Goal: Task Accomplishment & Management: Manage account settings

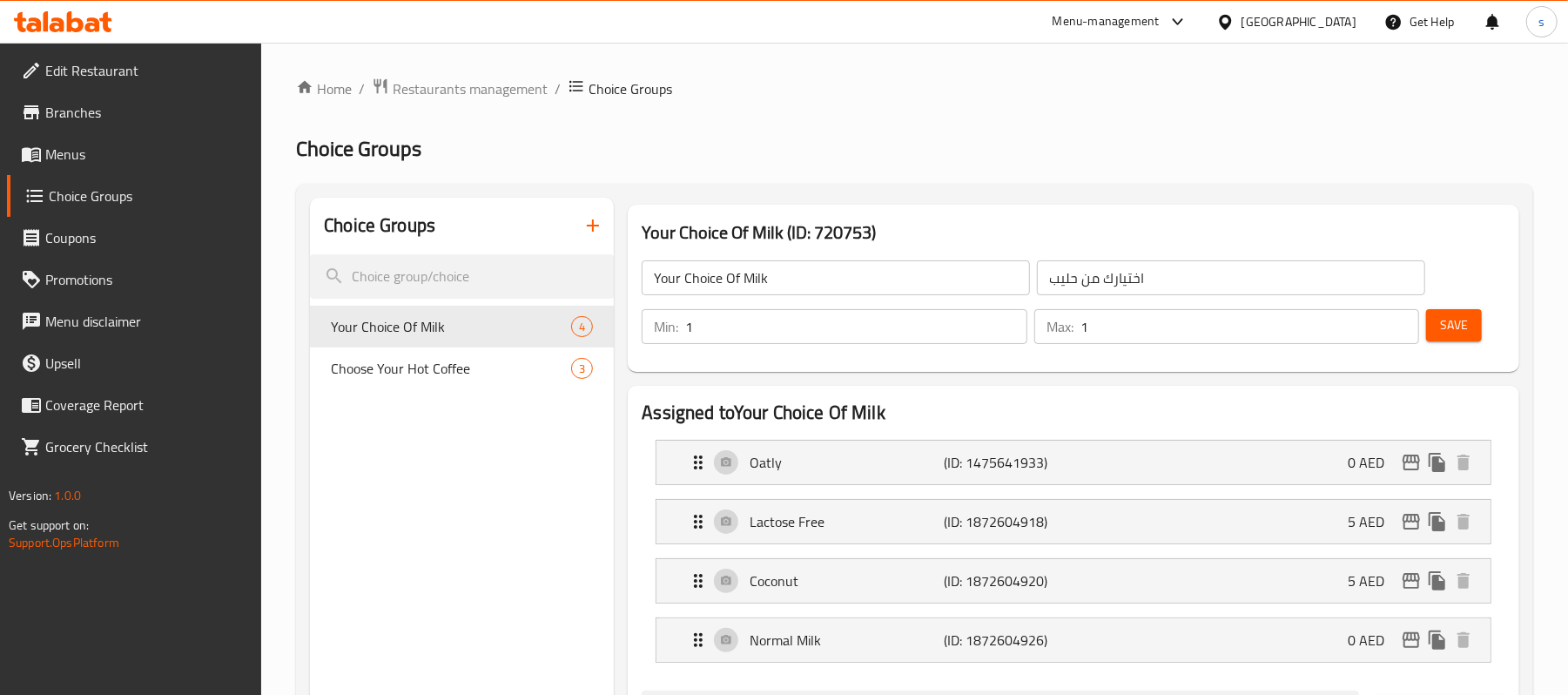
click at [1303, 18] on div "[GEOGRAPHIC_DATA]" at bounding box center [1299, 21] width 115 height 19
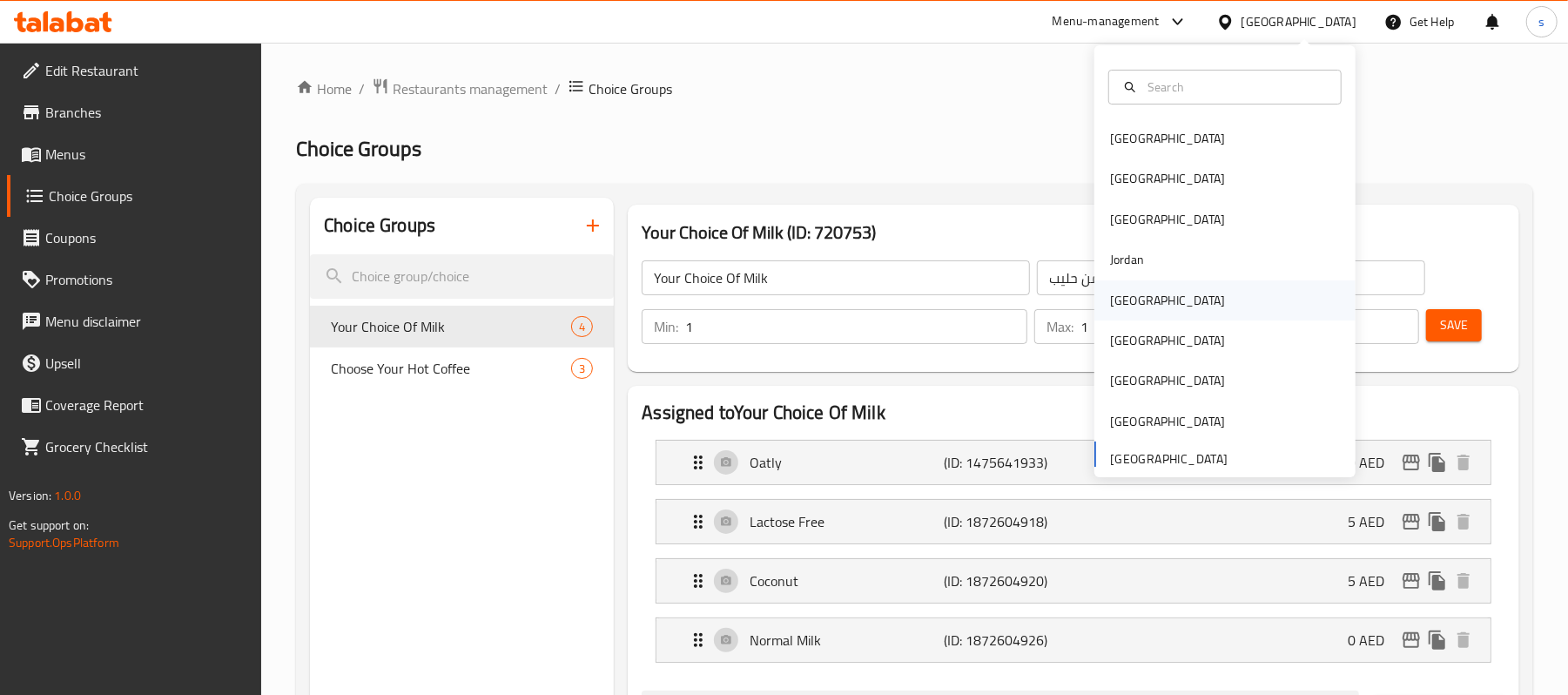
click at [1118, 300] on div "[GEOGRAPHIC_DATA]" at bounding box center [1167, 300] width 115 height 19
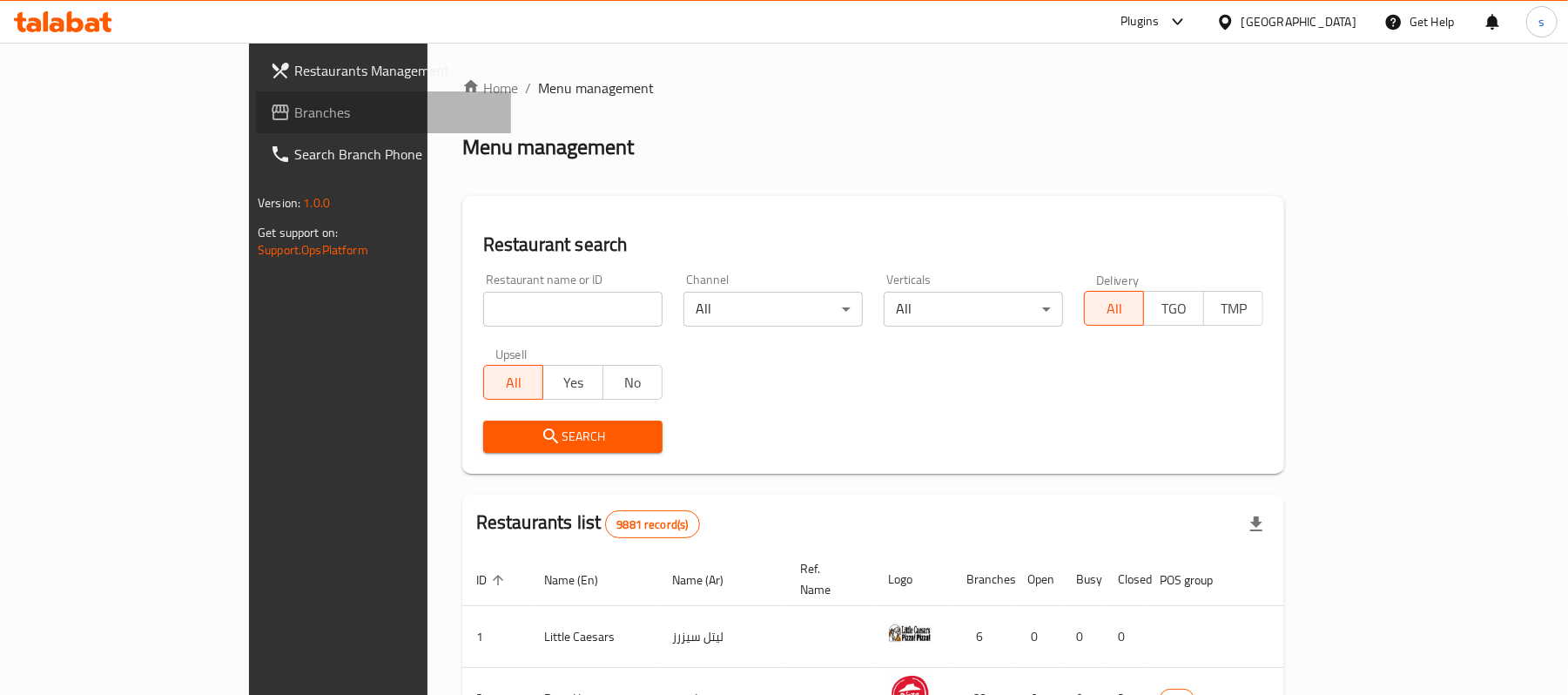
click at [294, 122] on span "Branches" at bounding box center [395, 112] width 203 height 21
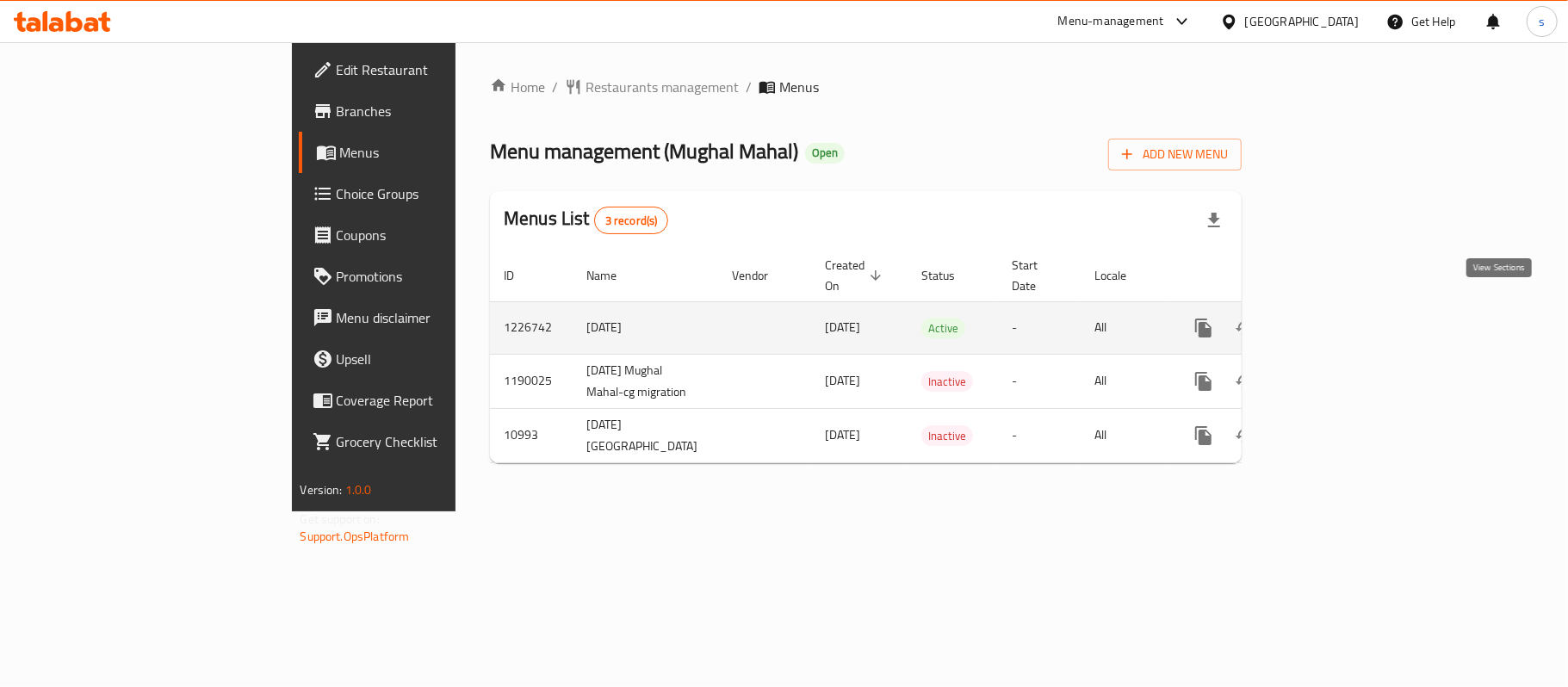
click at [1338, 318] on icon "enhanced table" at bounding box center [1327, 328] width 21 height 21
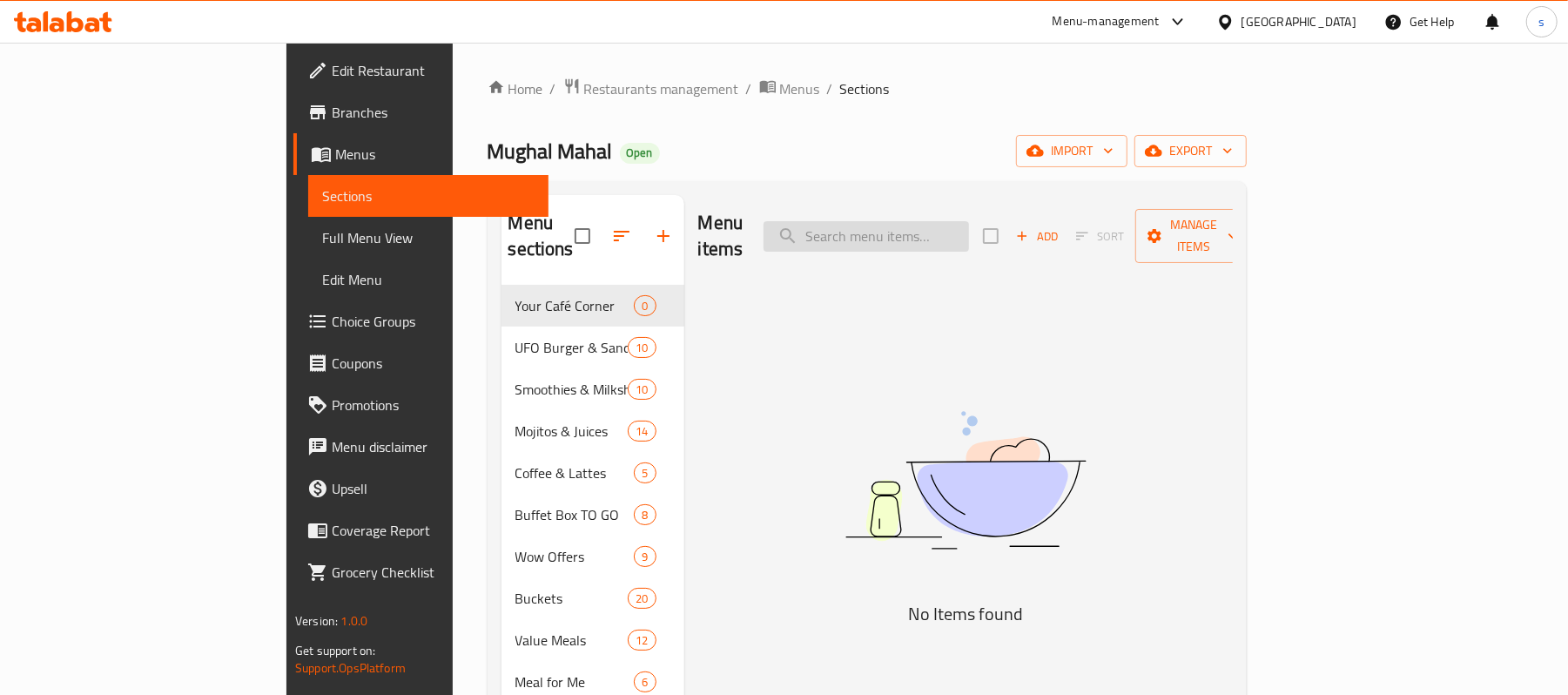
click at [940, 221] on input "search" at bounding box center [865, 236] width 205 height 30
paste input "Prawn Biryani 15 Pieces"
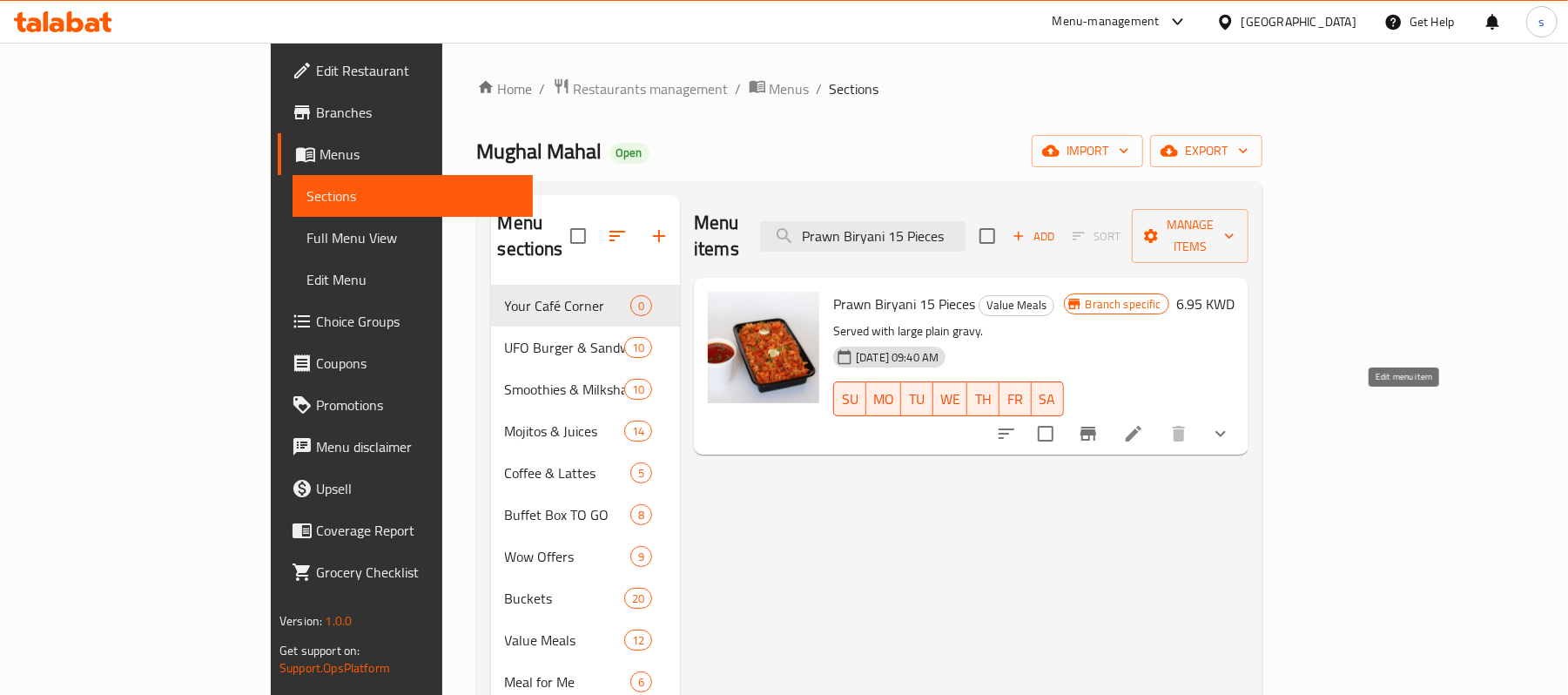
type input "Prawn Biryani 15 Pieces"
click at [1141, 426] on icon at bounding box center [1133, 433] width 16 height 16
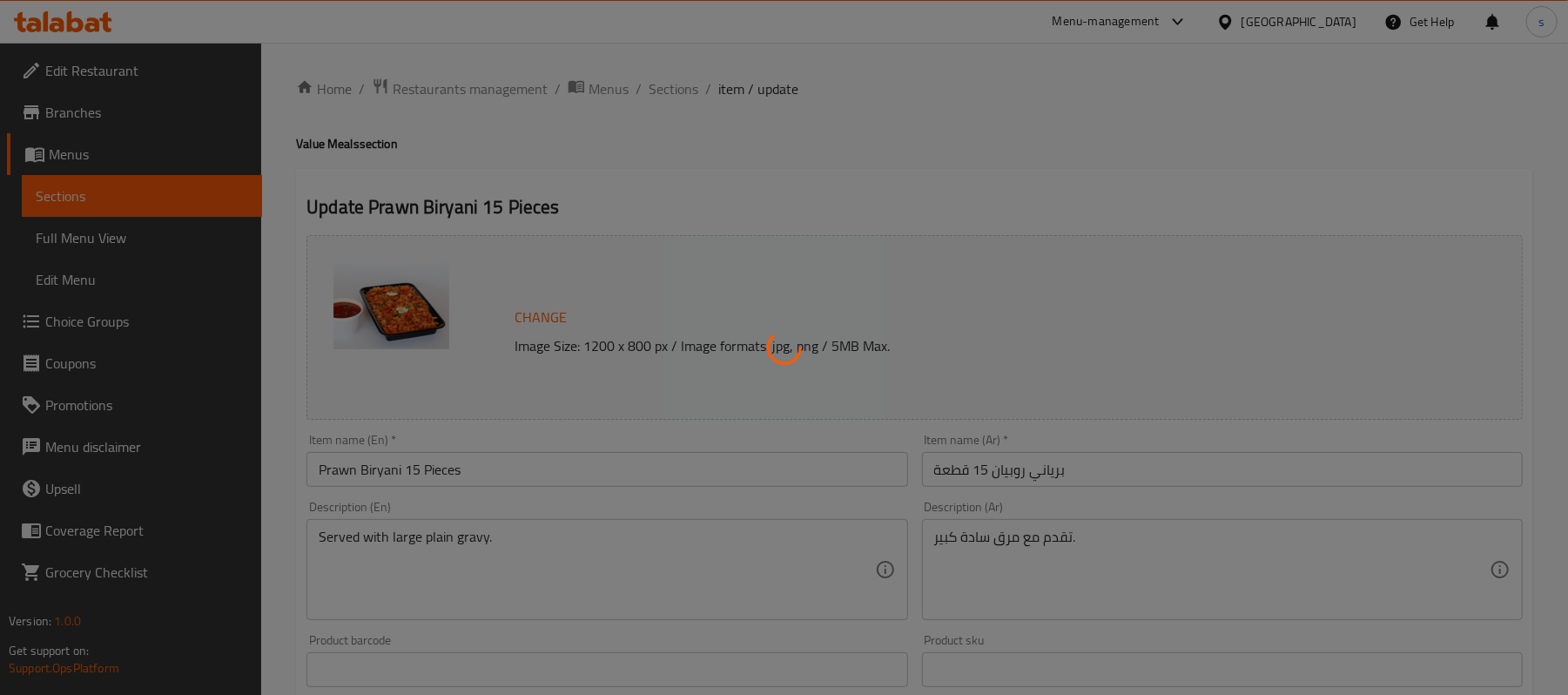
type input "إختيارك من النكهة"
type input "1"
type input "إضافات"
type input "0"
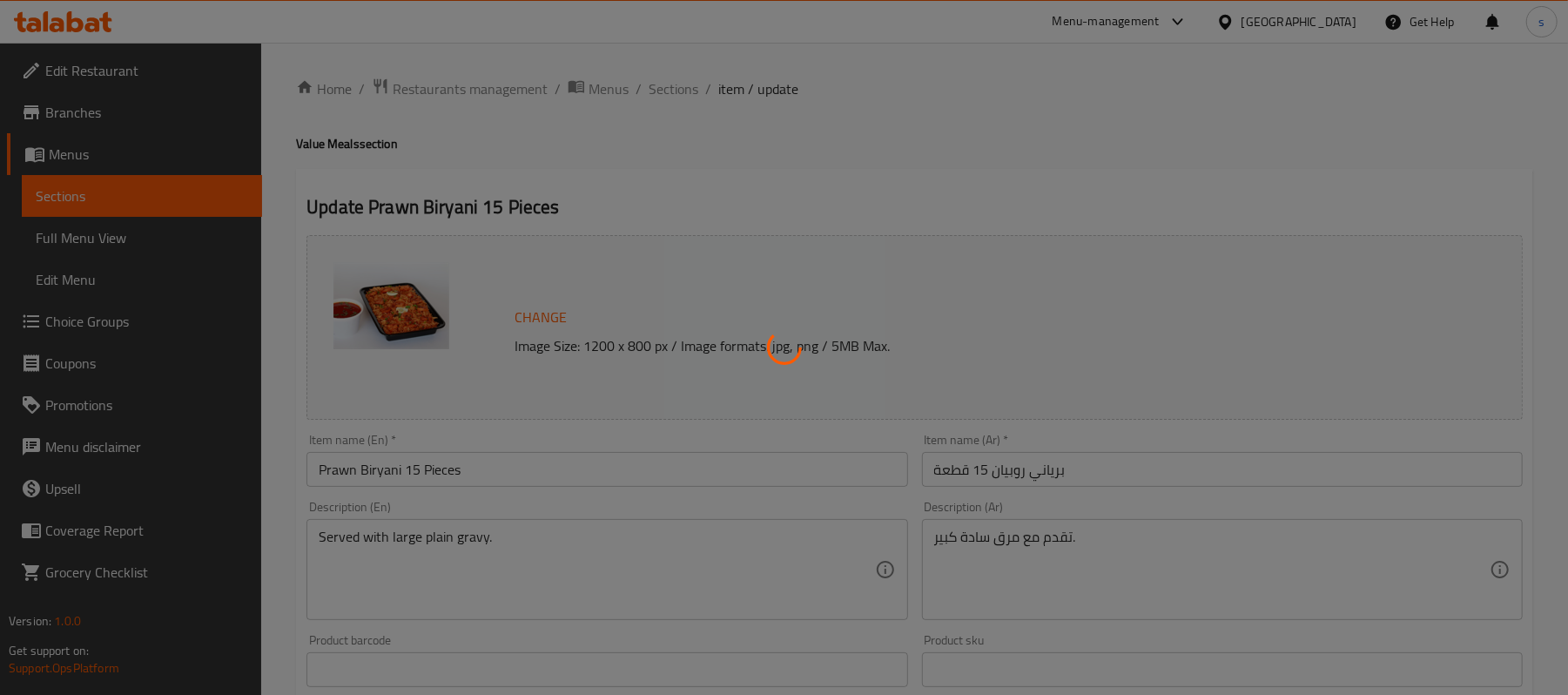
type input "15"
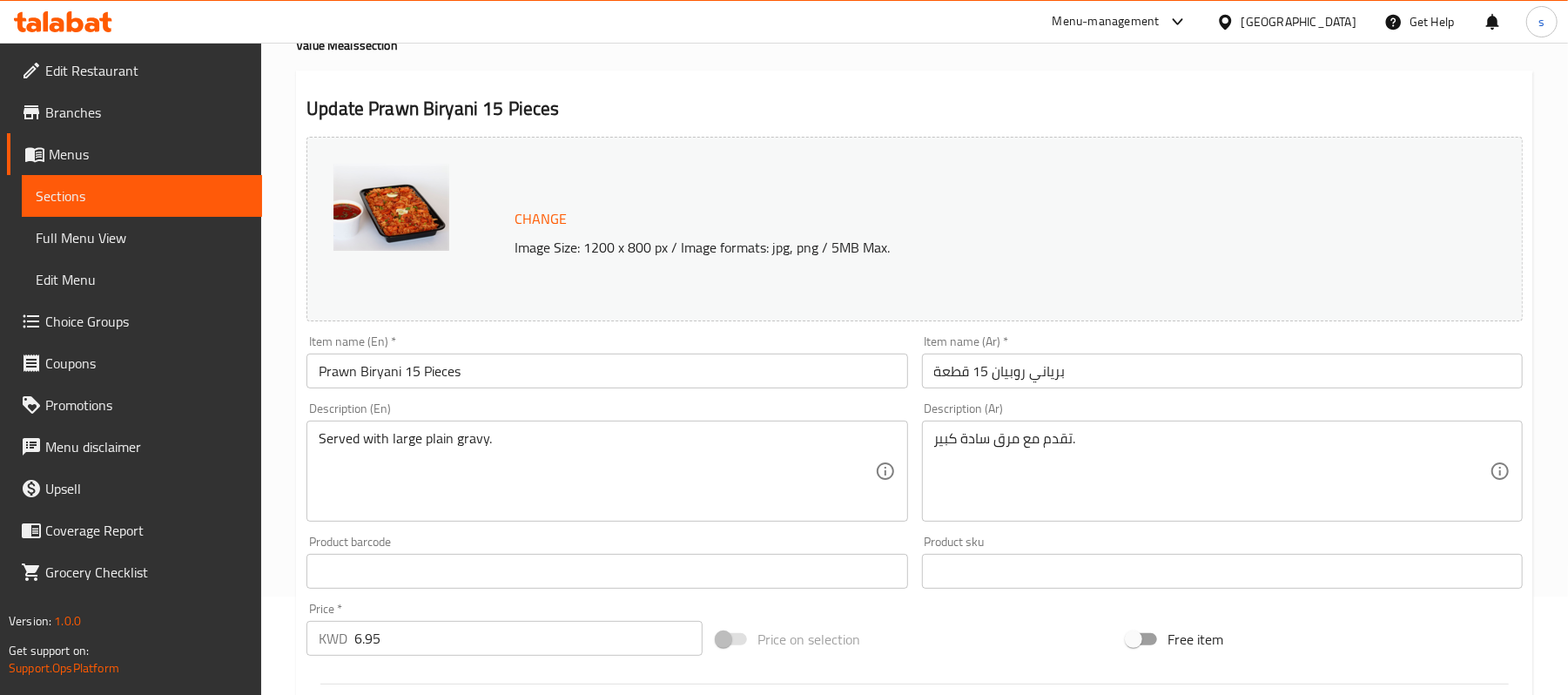
scroll to position [82, 0]
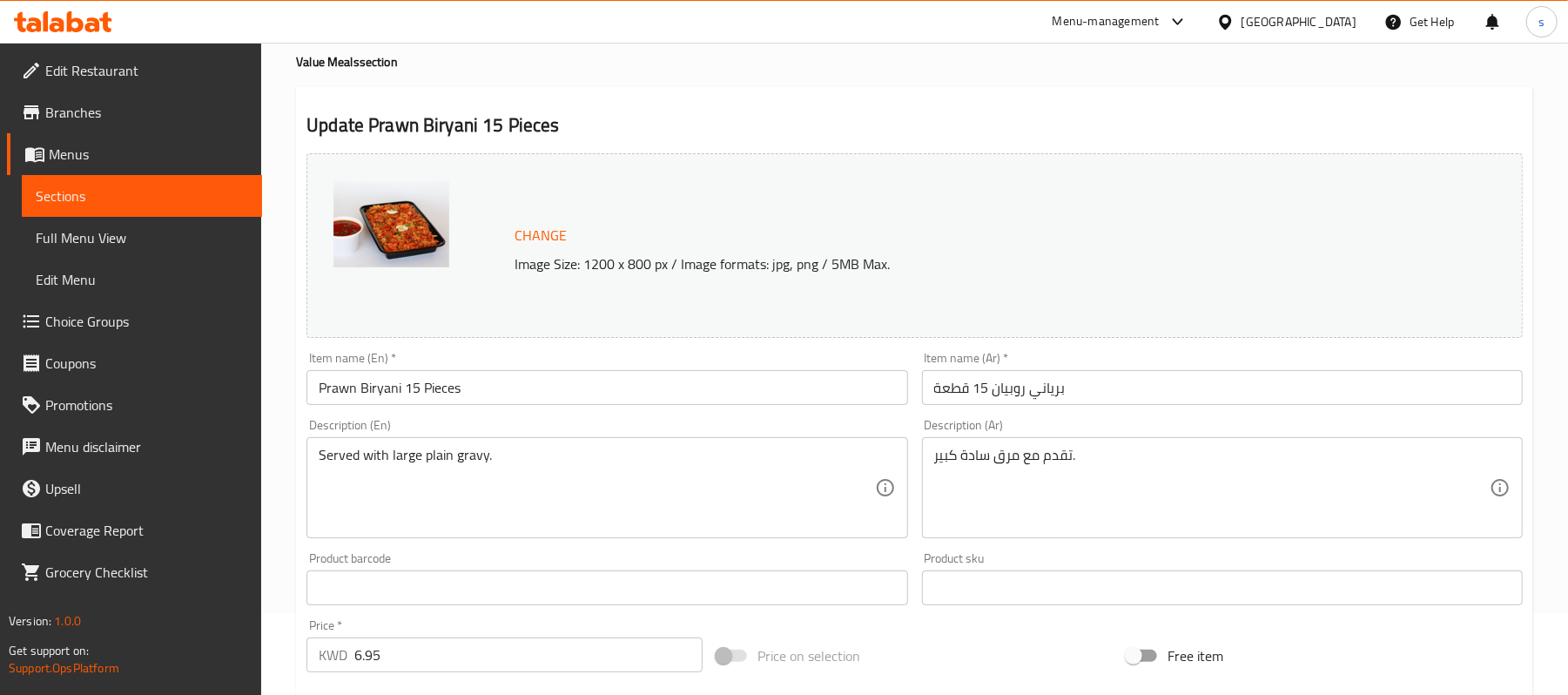
click at [1323, 23] on div "[GEOGRAPHIC_DATA]" at bounding box center [1299, 21] width 115 height 19
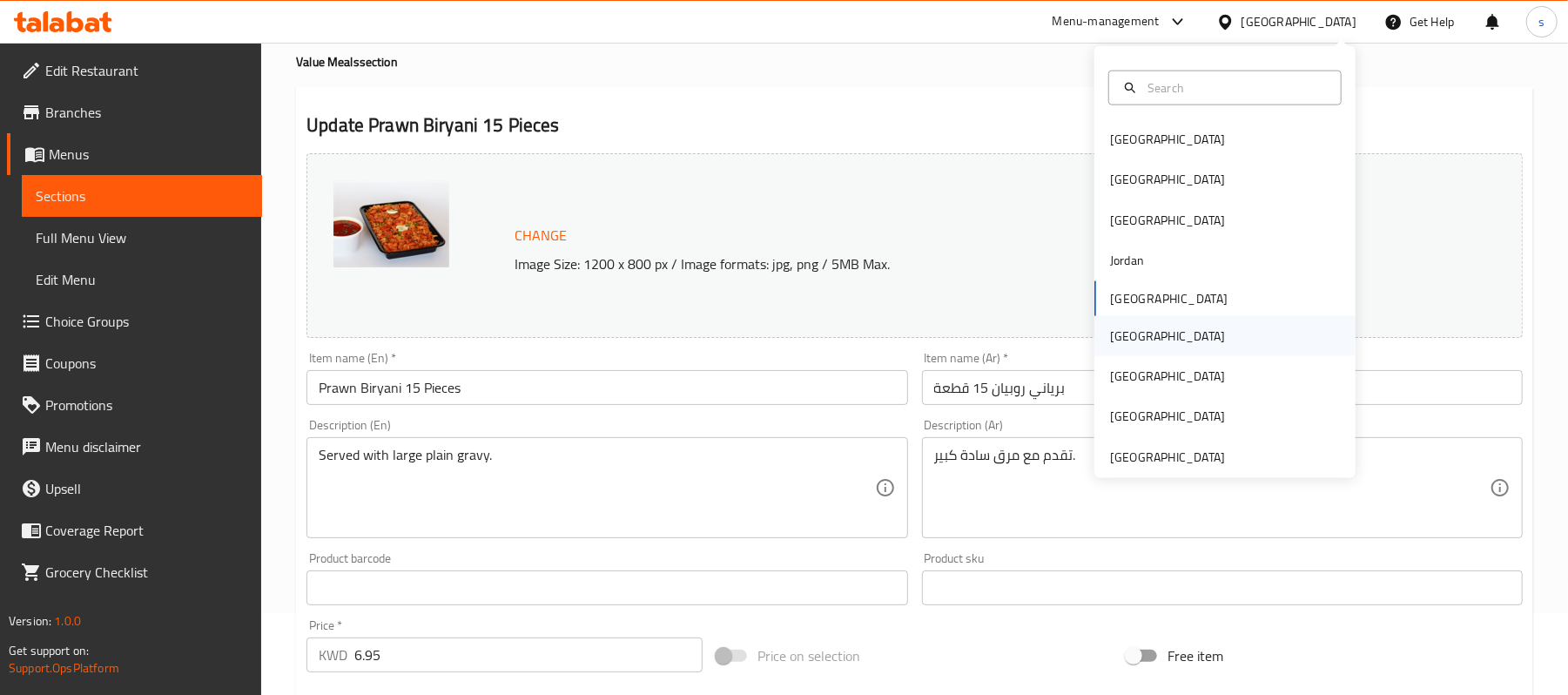
click at [1123, 340] on div "Oman" at bounding box center [1167, 335] width 115 height 19
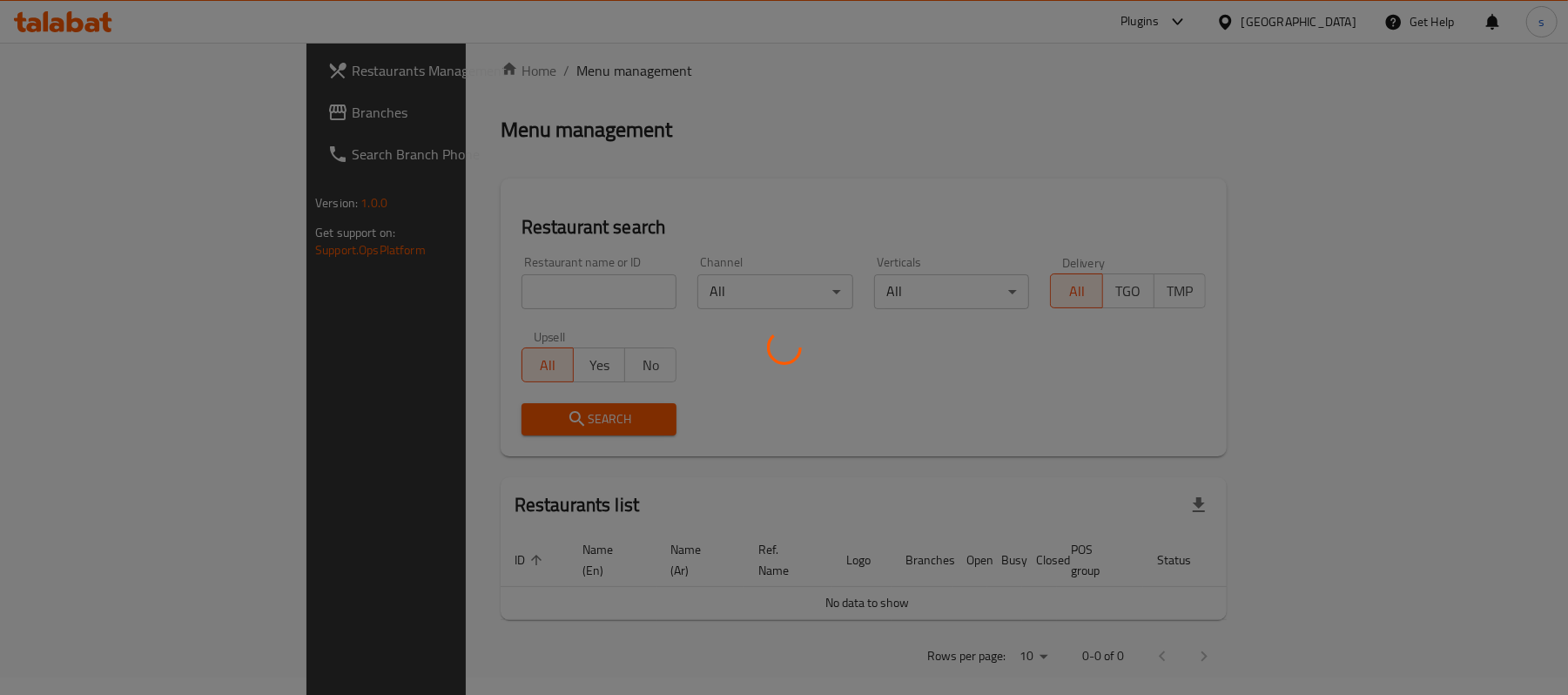
scroll to position [82, 0]
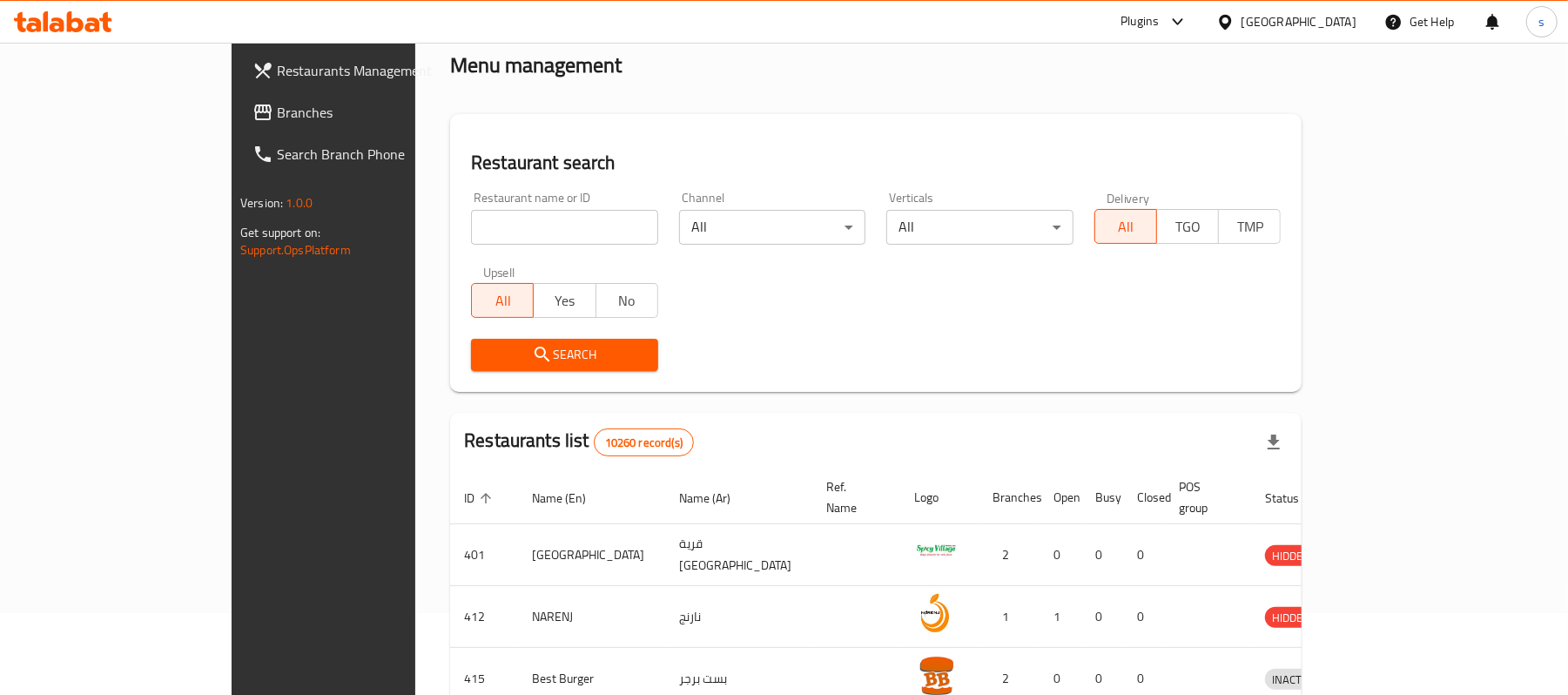
click at [77, 121] on div at bounding box center [784, 347] width 1568 height 695
click at [277, 120] on span "Branches" at bounding box center [378, 112] width 203 height 21
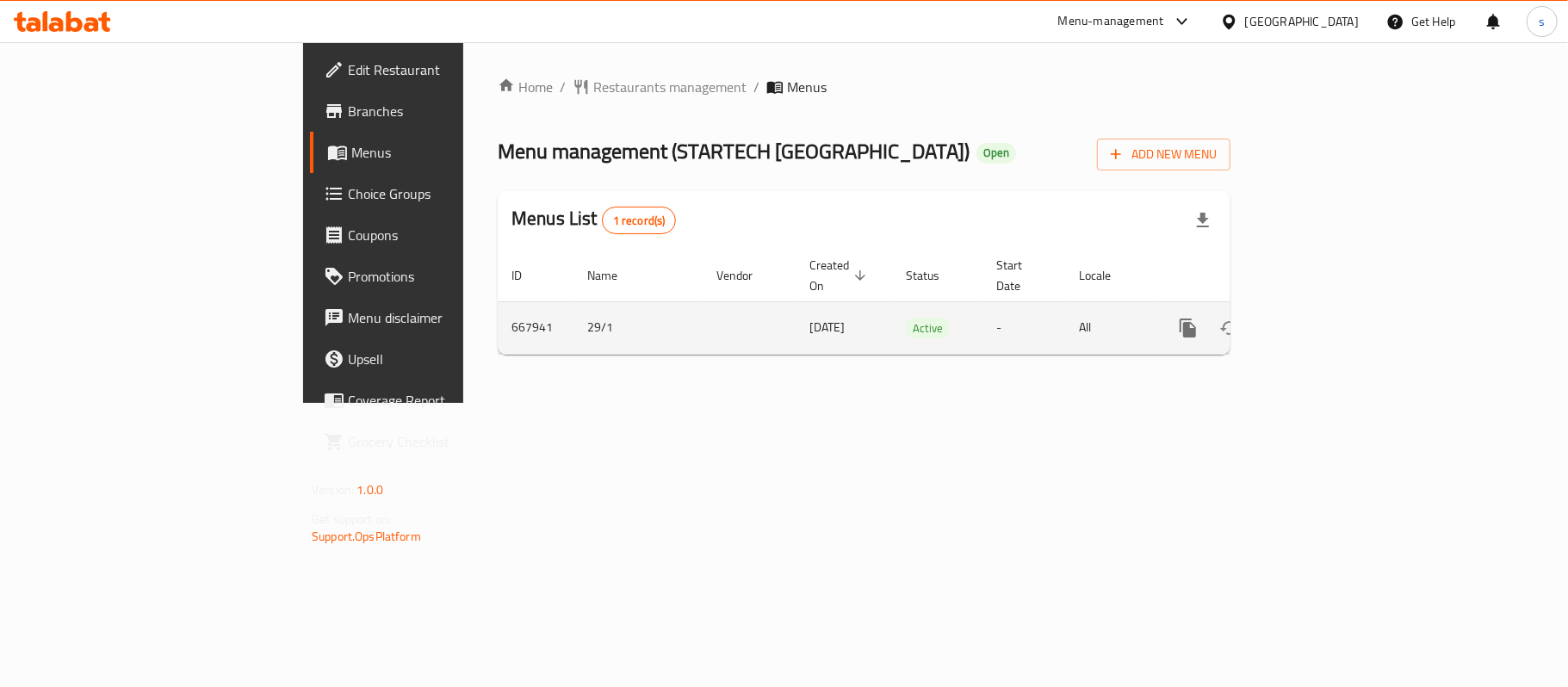
click at [1320, 320] on icon "enhanced table" at bounding box center [1312, 328] width 15 height 15
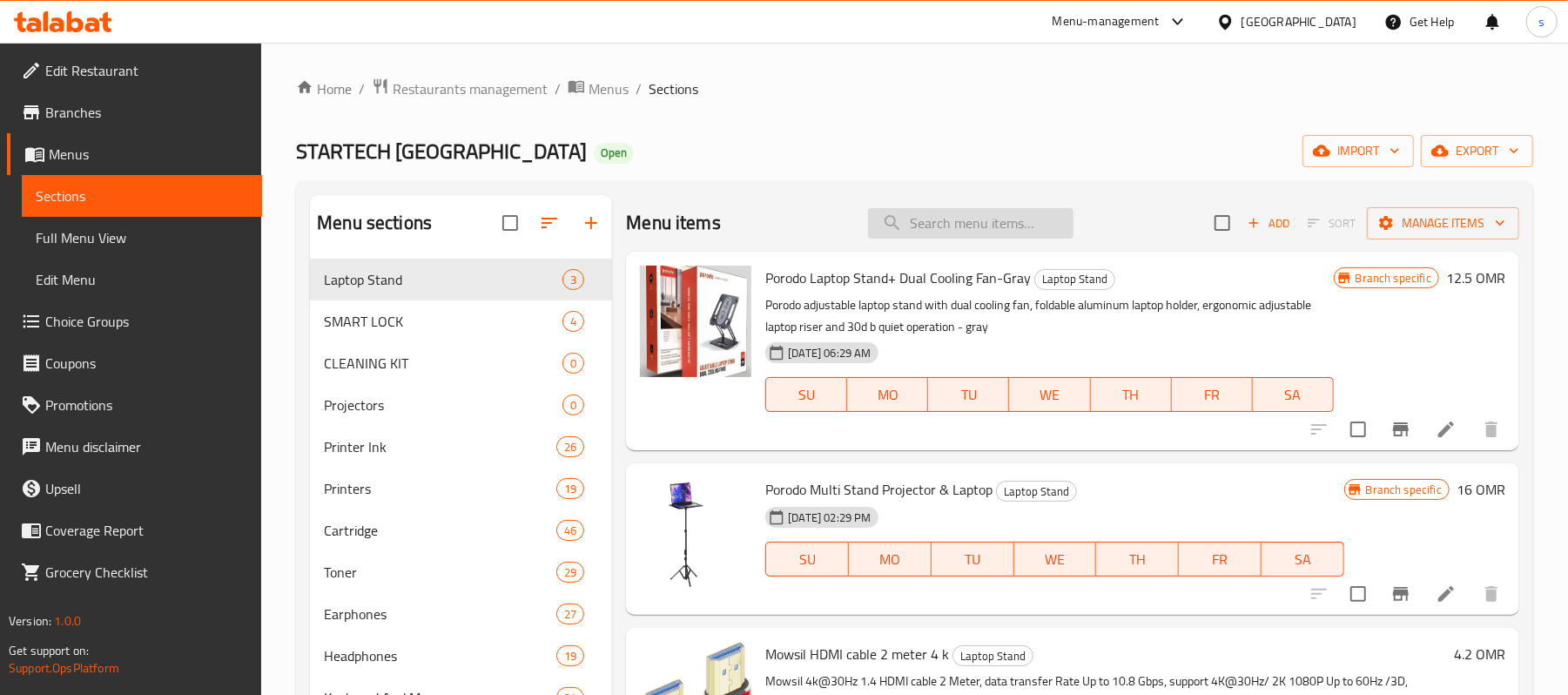
click at [954, 209] on input "search" at bounding box center [970, 223] width 205 height 30
paste input "MOWSIL DP TO DP CABLE 3 METER 4K"
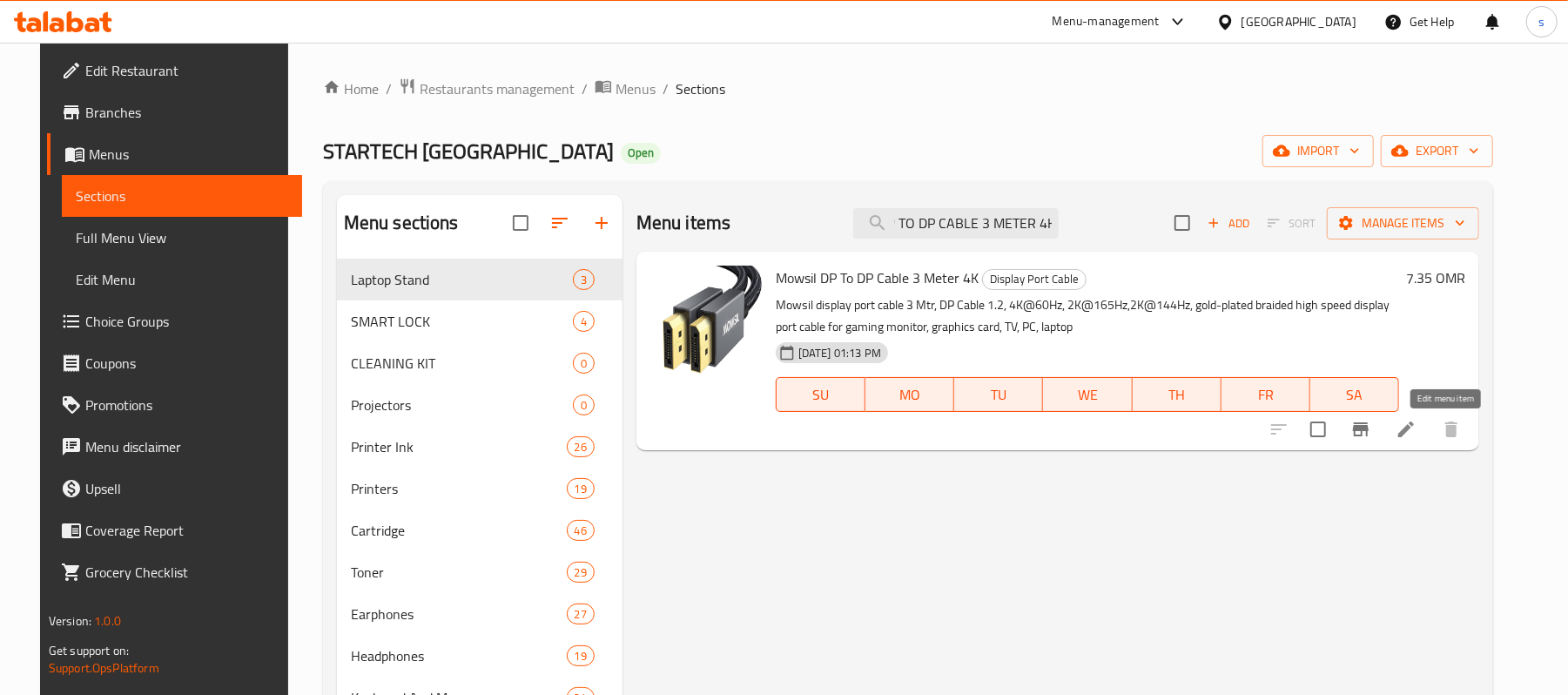
type input "MOWSIL DP TO DP CABLE 3 METER 4K"
click at [1416, 425] on icon at bounding box center [1406, 429] width 21 height 21
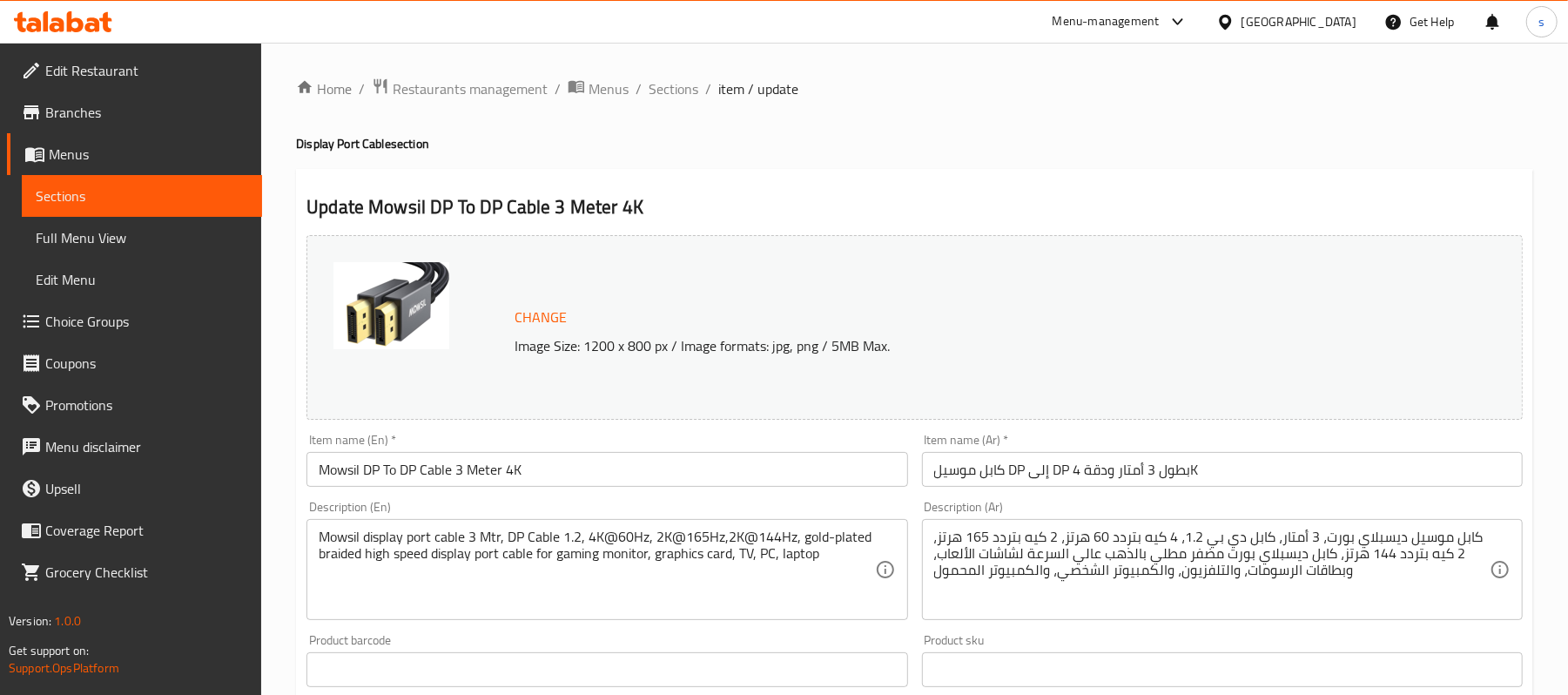
click at [1324, 26] on div "[GEOGRAPHIC_DATA]" at bounding box center [1299, 21] width 115 height 19
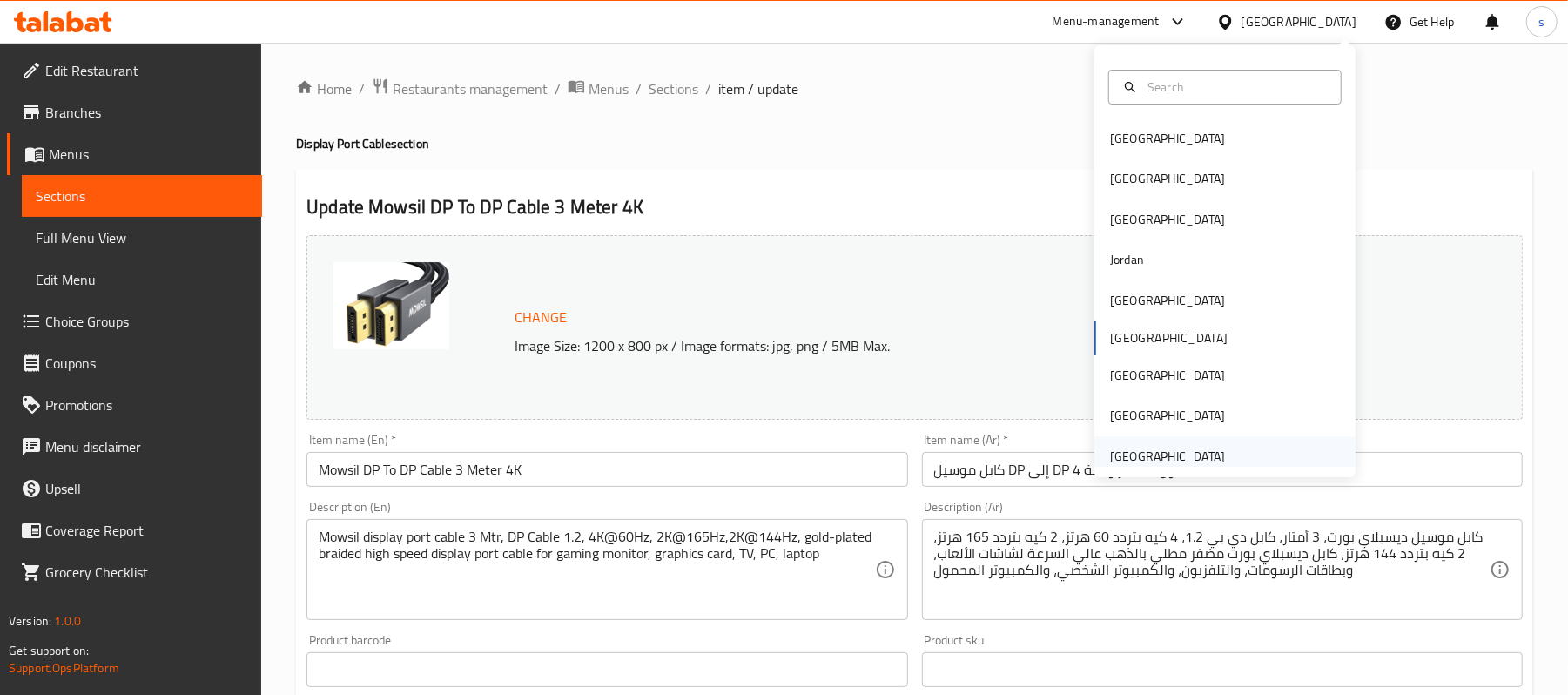
click at [1143, 447] on div "[GEOGRAPHIC_DATA]" at bounding box center [1167, 456] width 115 height 19
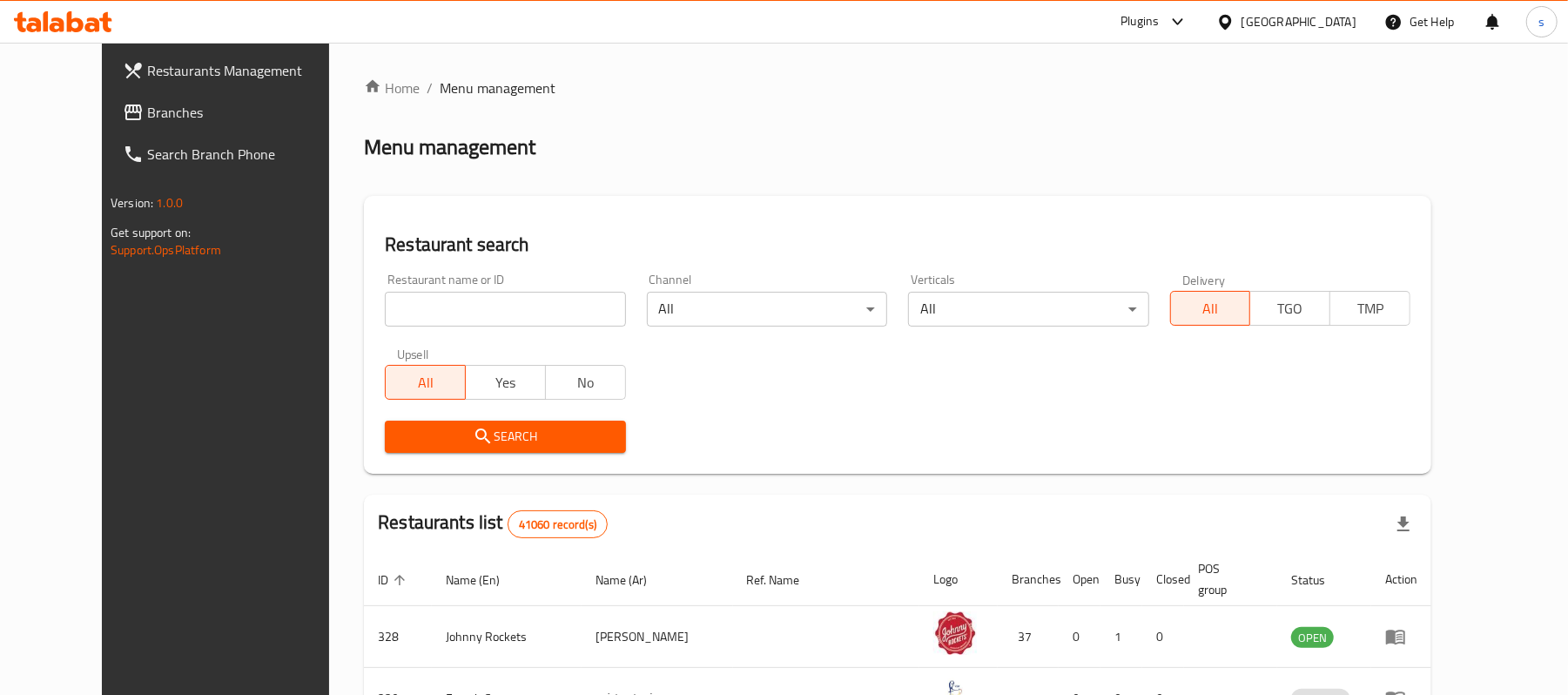
click at [109, 122] on link "Branches" at bounding box center [235, 112] width 255 height 42
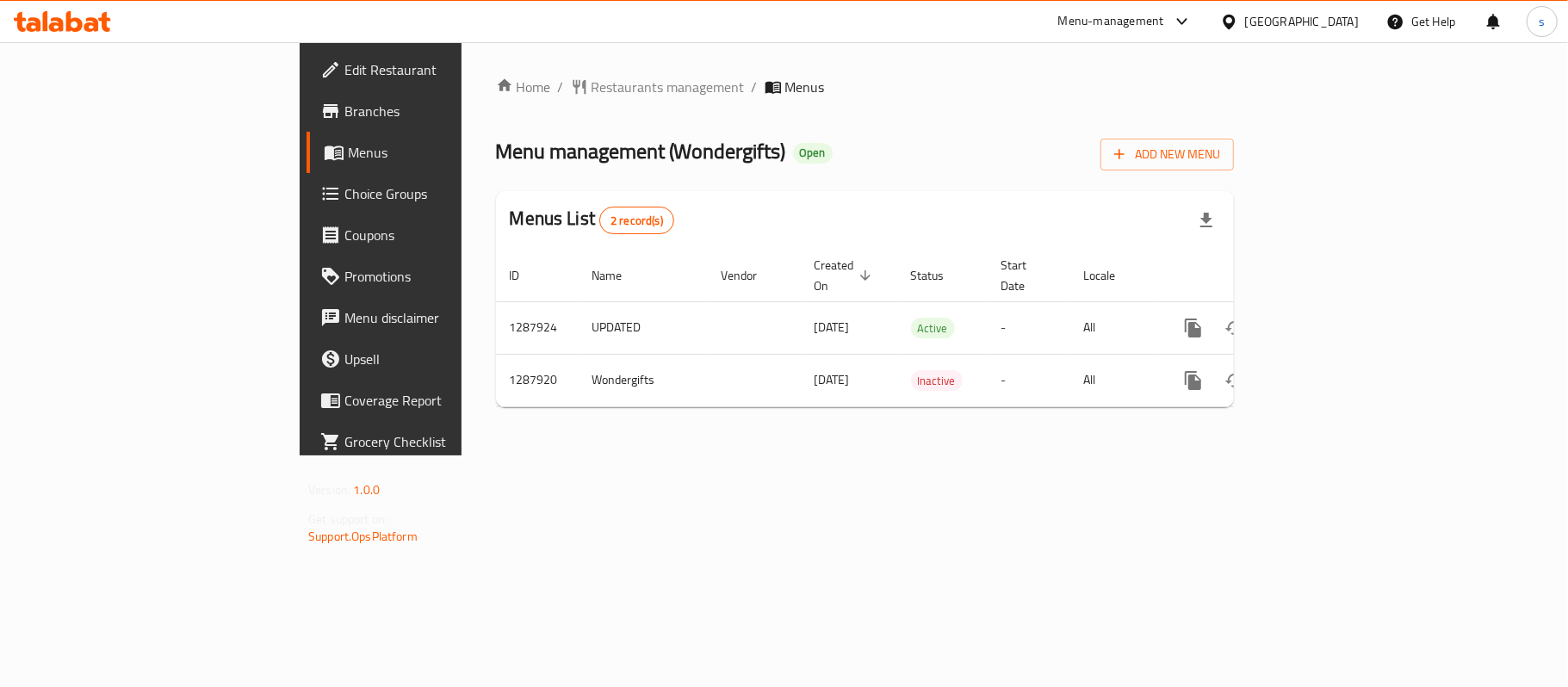
click at [1245, 26] on div at bounding box center [1233, 21] width 25 height 19
click at [1175, 26] on icon at bounding box center [1182, 21] width 21 height 21
click at [1061, 190] on div "Restaurant-Management" at bounding box center [1020, 190] width 135 height 19
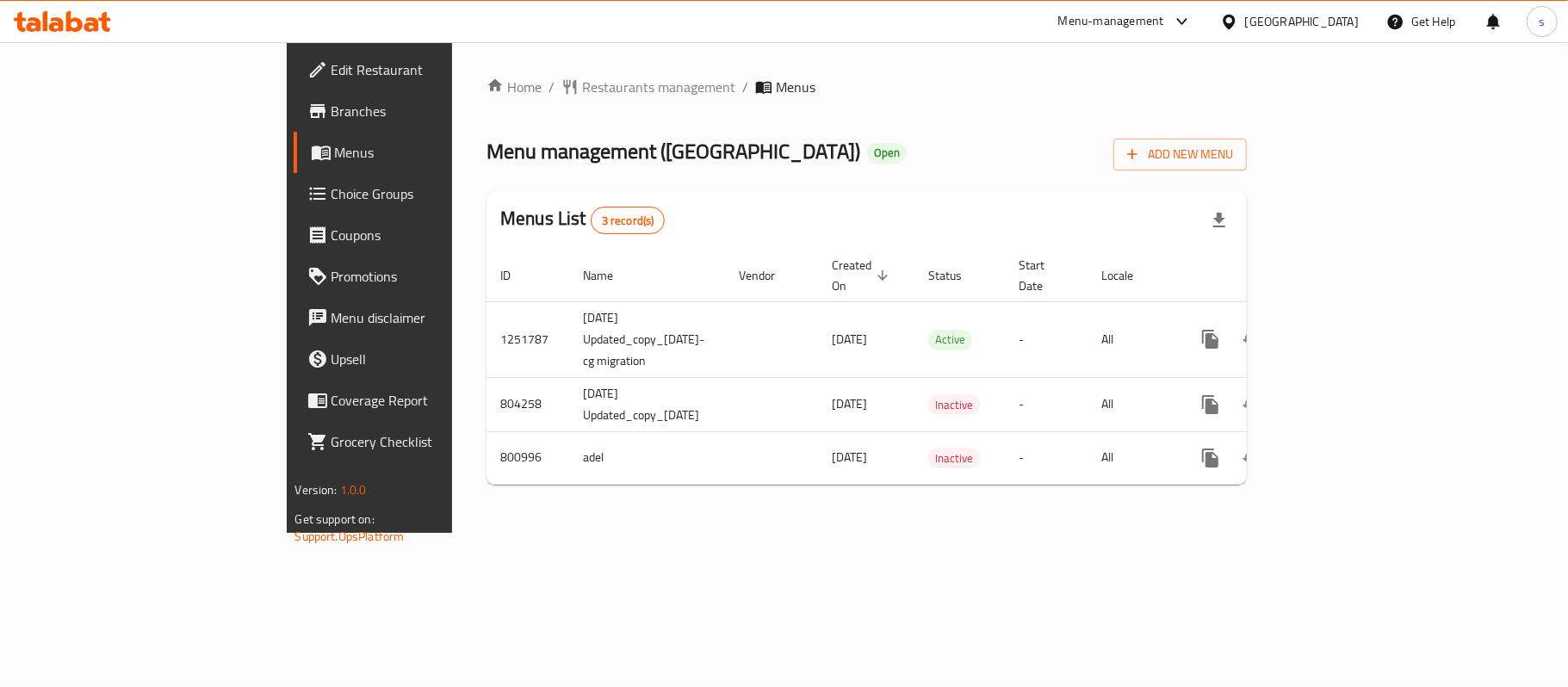
click at [1281, 29] on div "[GEOGRAPHIC_DATA]" at bounding box center [1302, 21] width 114 height 19
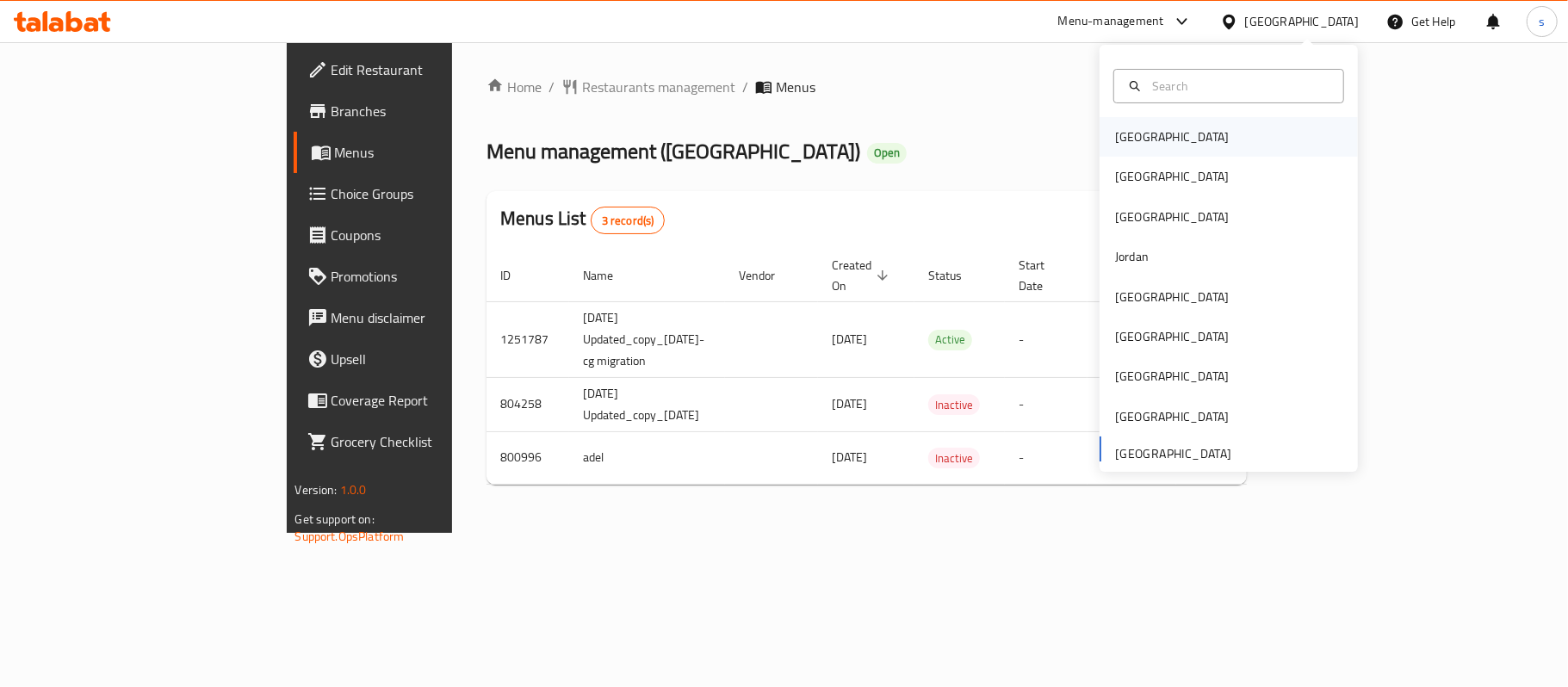
click at [1135, 142] on div "[GEOGRAPHIC_DATA]" at bounding box center [1172, 136] width 114 height 19
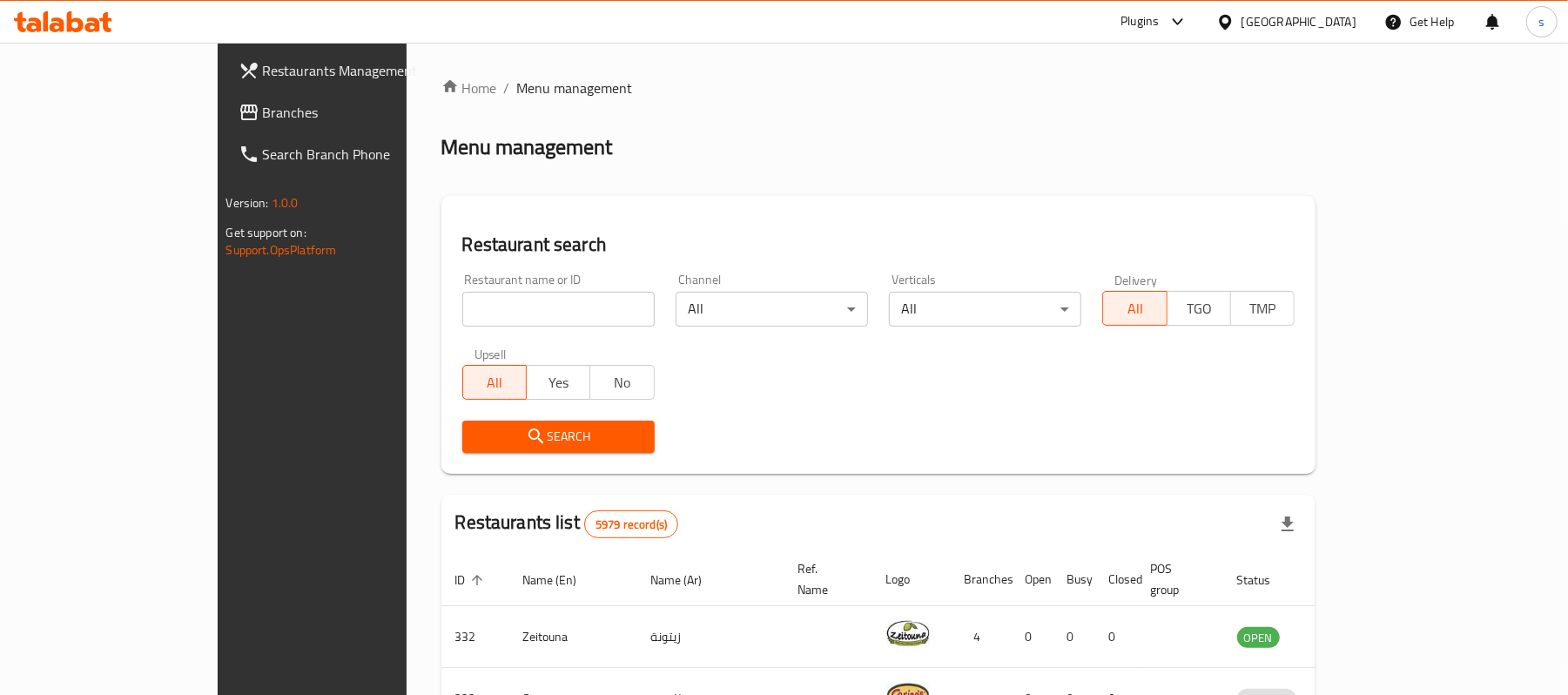
click at [240, 113] on icon at bounding box center [248, 111] width 17 height 16
